Goal: Task Accomplishment & Management: Manage account settings

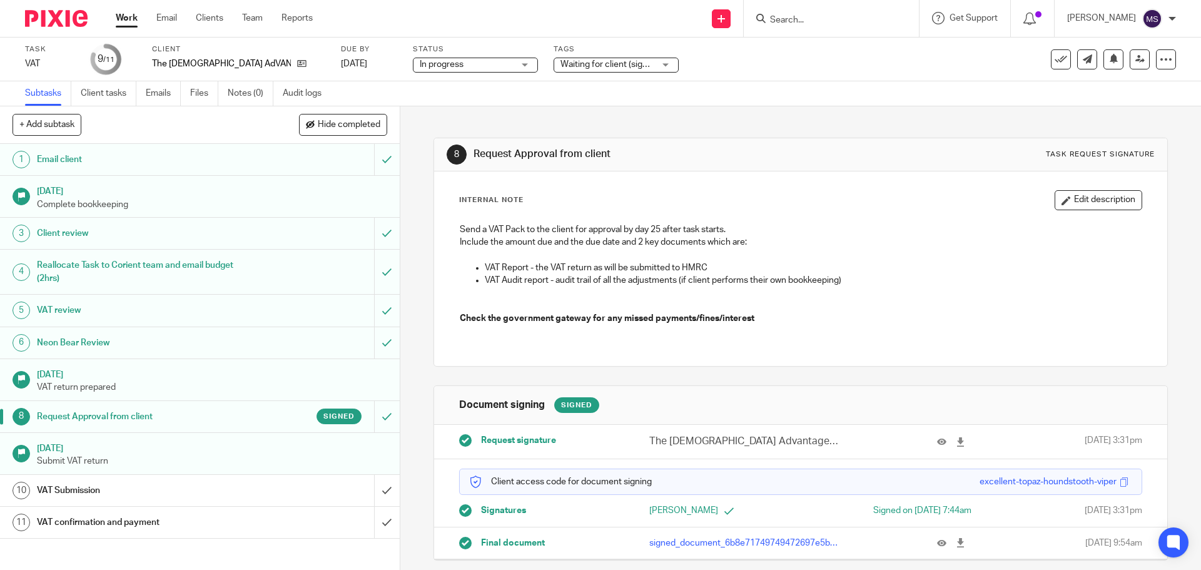
scroll to position [3, 0]
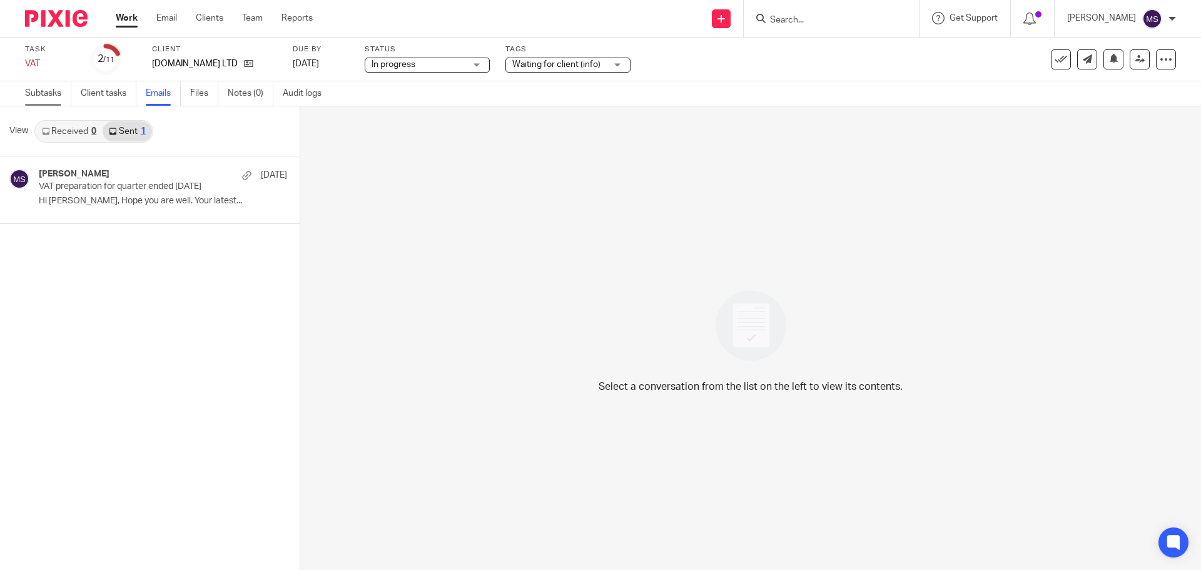
click at [34, 93] on link "Subtasks" at bounding box center [48, 93] width 46 height 24
